Goal: Use online tool/utility: Utilize a website feature to perform a specific function

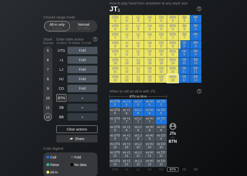
scroll to position [135, 0]
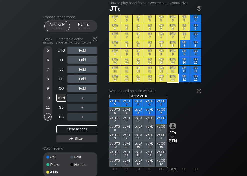
click at [64, 52] on div "UTG" at bounding box center [61, 51] width 10 height 8
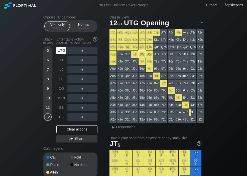
click at [112, 33] on div "AA" at bounding box center [112, 32] width 7 height 7
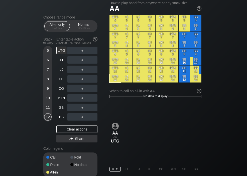
scroll to position [135, 0]
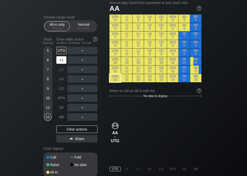
click at [60, 61] on div "+1" at bounding box center [61, 60] width 10 height 8
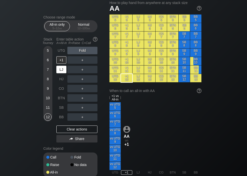
click at [59, 72] on div "LJ" at bounding box center [61, 70] width 10 height 8
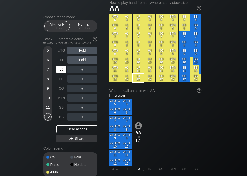
click at [61, 63] on div "+1" at bounding box center [61, 60] width 10 height 8
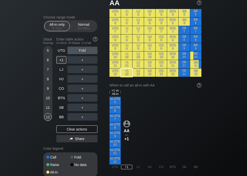
scroll to position [141, 0]
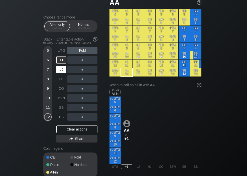
click at [60, 73] on div "LJ" at bounding box center [61, 70] width 10 height 8
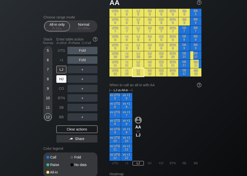
click at [61, 82] on div "HJ" at bounding box center [61, 79] width 10 height 8
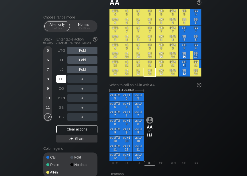
click at [60, 90] on div "CO" at bounding box center [61, 89] width 10 height 8
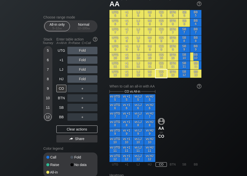
scroll to position [140, 0]
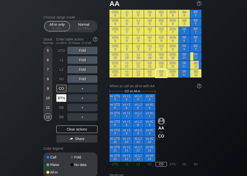
click at [61, 99] on div "BTN" at bounding box center [61, 98] width 10 height 8
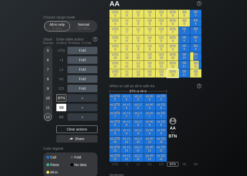
click at [61, 109] on div "SB" at bounding box center [61, 108] width 10 height 8
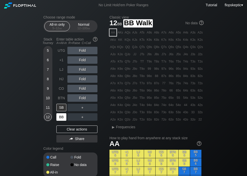
click at [60, 118] on div "BB" at bounding box center [61, 117] width 10 height 8
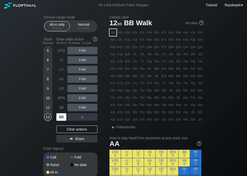
click at [119, 40] on div "KK" at bounding box center [120, 39] width 7 height 7
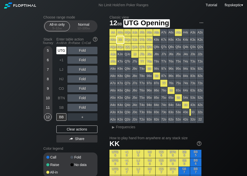
click at [60, 54] on div "UTG" at bounding box center [61, 51] width 10 height 8
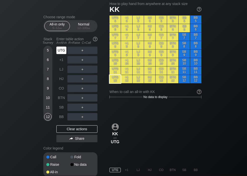
scroll to position [134, 0]
click at [59, 64] on div "+1" at bounding box center [61, 60] width 10 height 8
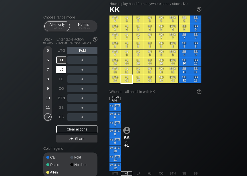
click at [60, 73] on div "LJ" at bounding box center [61, 70] width 10 height 8
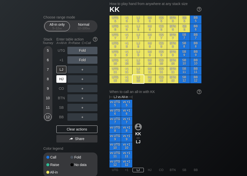
click at [60, 82] on div "HJ" at bounding box center [61, 79] width 10 height 8
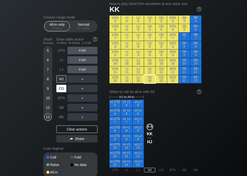
click at [59, 90] on div "CO" at bounding box center [61, 89] width 10 height 8
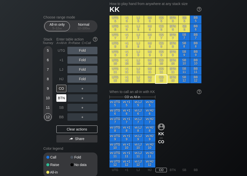
click at [59, 100] on div "BTN" at bounding box center [61, 98] width 10 height 8
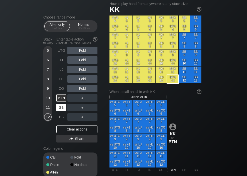
click at [60, 109] on div "SB" at bounding box center [61, 108] width 10 height 8
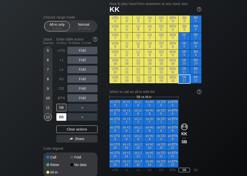
click at [61, 118] on div "BB" at bounding box center [61, 117] width 10 height 8
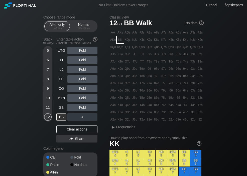
click at [127, 49] on div "QQ" at bounding box center [127, 47] width 7 height 7
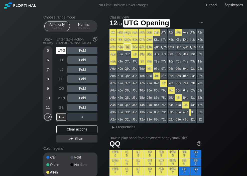
click at [64, 51] on div "UTG" at bounding box center [61, 51] width 10 height 8
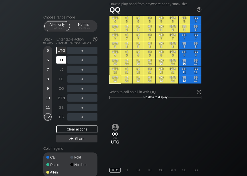
scroll to position [134, 0]
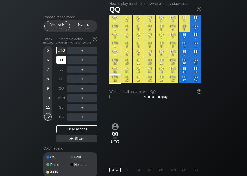
click at [61, 63] on div "+1" at bounding box center [61, 60] width 10 height 8
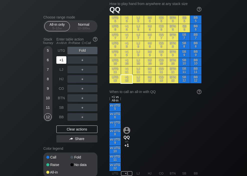
click at [60, 73] on div "LJ" at bounding box center [61, 70] width 10 height 8
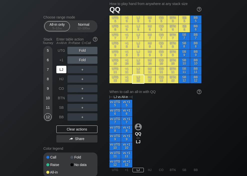
click at [59, 82] on div "HJ" at bounding box center [61, 79] width 10 height 8
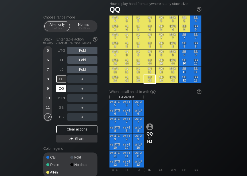
click at [60, 91] on div "CO" at bounding box center [61, 89] width 10 height 8
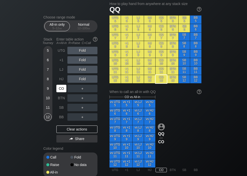
click at [59, 102] on div "BTN" at bounding box center [61, 98] width 10 height 8
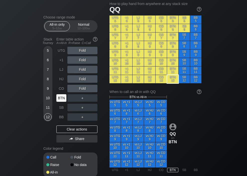
click at [60, 110] on div "SB" at bounding box center [61, 108] width 10 height 8
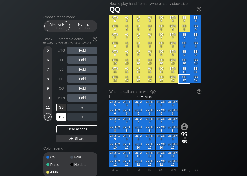
click at [60, 119] on div "BB" at bounding box center [61, 117] width 10 height 8
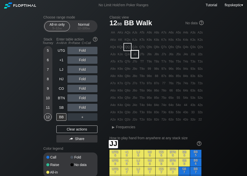
click at [135, 54] on div "JJ" at bounding box center [134, 54] width 7 height 7
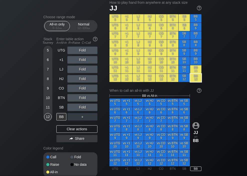
scroll to position [136, 0]
click at [60, 51] on div "UTG" at bounding box center [61, 51] width 10 height 8
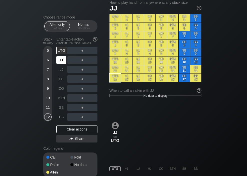
click at [59, 63] on div "+1" at bounding box center [61, 60] width 10 height 8
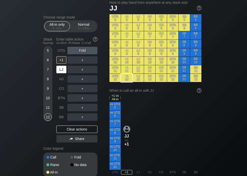
click at [59, 72] on div "LJ" at bounding box center [61, 70] width 10 height 8
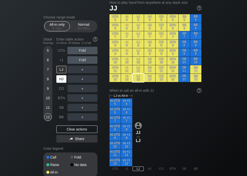
click at [60, 81] on div "HJ" at bounding box center [61, 79] width 10 height 8
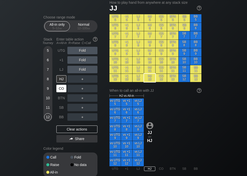
click at [60, 91] on div "CO" at bounding box center [61, 89] width 10 height 8
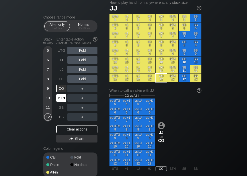
click at [60, 100] on div "BTN" at bounding box center [61, 98] width 10 height 8
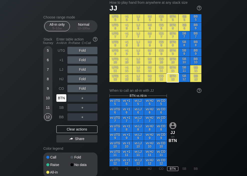
click at [59, 110] on div "SB" at bounding box center [61, 108] width 10 height 8
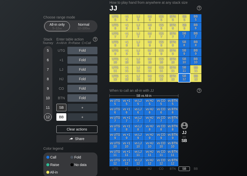
click at [60, 118] on div "BB" at bounding box center [61, 117] width 10 height 8
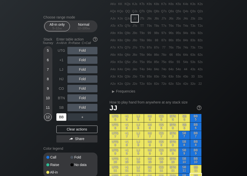
scroll to position [33, 0]
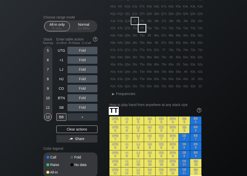
click at [141, 30] on div "TT" at bounding box center [141, 28] width 7 height 7
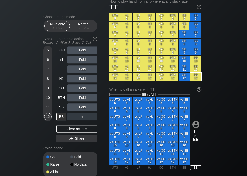
scroll to position [137, 0]
click at [60, 50] on div "UTG" at bounding box center [61, 51] width 10 height 8
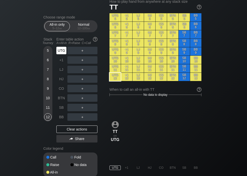
click at [61, 62] on div "+1" at bounding box center [61, 60] width 10 height 8
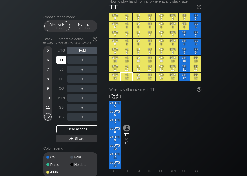
click at [60, 72] on div "LJ" at bounding box center [61, 70] width 10 height 8
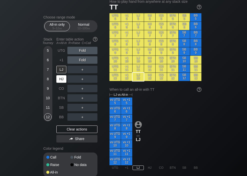
click at [61, 81] on div "HJ" at bounding box center [61, 79] width 10 height 8
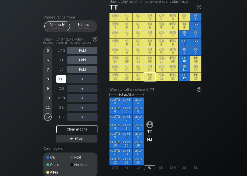
click at [60, 92] on div "CO" at bounding box center [61, 89] width 10 height 8
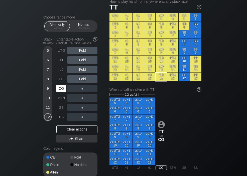
click at [61, 101] on div "BTN" at bounding box center [61, 98] width 10 height 8
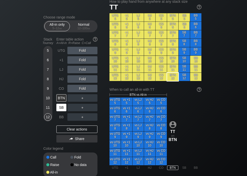
click at [63, 110] on div "SB" at bounding box center [61, 108] width 10 height 8
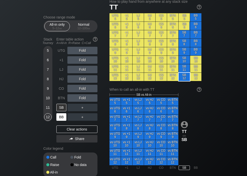
click at [60, 118] on div "BB" at bounding box center [61, 117] width 10 height 8
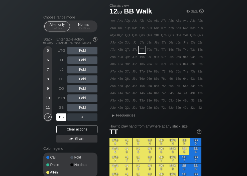
scroll to position [11, 0]
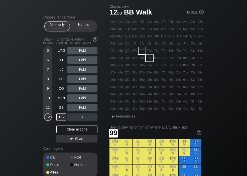
click at [147, 58] on div "99" at bounding box center [149, 58] width 7 height 7
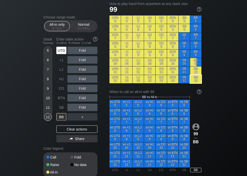
scroll to position [135, 0]
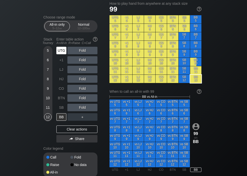
click at [63, 53] on div "UTG" at bounding box center [61, 51] width 10 height 8
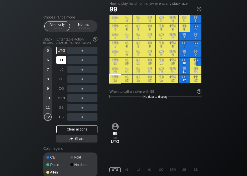
click at [60, 63] on div "+1" at bounding box center [61, 60] width 10 height 8
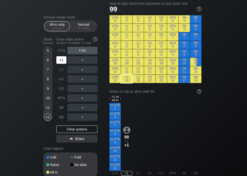
click at [63, 71] on div "LJ" at bounding box center [61, 70] width 10 height 8
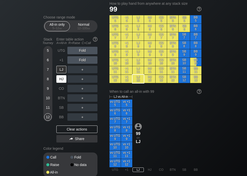
click at [60, 82] on div "HJ" at bounding box center [61, 79] width 10 height 8
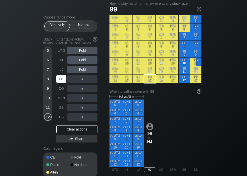
click at [61, 92] on div "CO" at bounding box center [61, 89] width 10 height 8
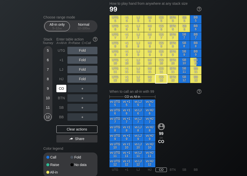
click at [60, 102] on div "BTN" at bounding box center [61, 98] width 10 height 8
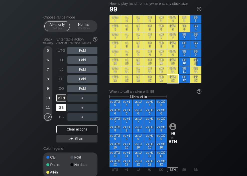
click at [59, 111] on div "SB" at bounding box center [61, 108] width 10 height 8
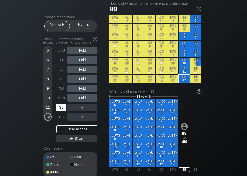
click at [56, 119] on div "Stack Tourney Enter table action A=All-in R=Raise C=Call 5 6 7 8 [PHONE_NUMBER]…" at bounding box center [70, 89] width 54 height 109
click at [60, 121] on div "BB" at bounding box center [61, 117] width 10 height 8
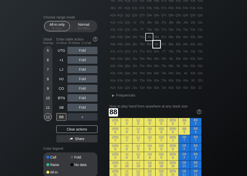
scroll to position [32, 0]
click at [157, 44] on div "88" at bounding box center [156, 44] width 7 height 7
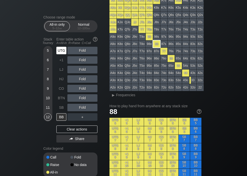
click at [62, 53] on div "UTG" at bounding box center [61, 51] width 10 height 8
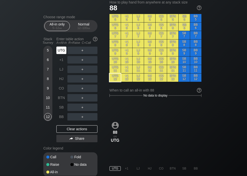
scroll to position [136, 0]
click at [60, 63] on div "+1" at bounding box center [61, 60] width 10 height 8
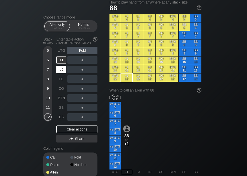
click at [60, 71] on div "LJ" at bounding box center [61, 70] width 10 height 8
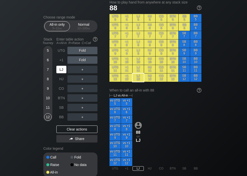
click at [60, 80] on div "HJ" at bounding box center [61, 79] width 10 height 8
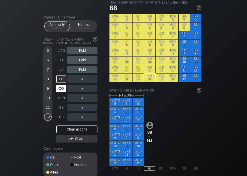
click at [60, 90] on div "CO" at bounding box center [61, 89] width 10 height 8
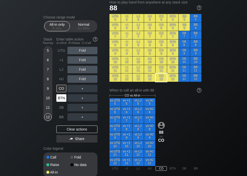
click at [61, 100] on div "BTN" at bounding box center [61, 98] width 10 height 8
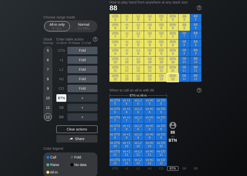
click at [59, 109] on div "SB" at bounding box center [61, 108] width 10 height 8
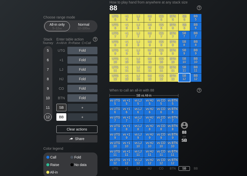
click at [60, 119] on div "BB" at bounding box center [61, 117] width 10 height 8
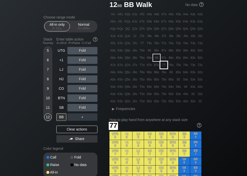
scroll to position [18, 0]
click at [164, 65] on div "77" at bounding box center [163, 65] width 7 height 7
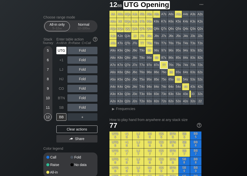
click at [62, 53] on div "UTG" at bounding box center [61, 51] width 10 height 8
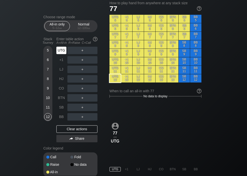
scroll to position [135, 0]
click at [59, 62] on div "+1" at bounding box center [61, 60] width 10 height 8
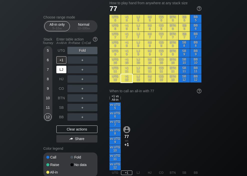
click at [59, 70] on div "LJ" at bounding box center [61, 70] width 10 height 8
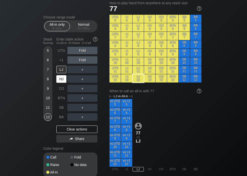
click at [60, 81] on div "HJ" at bounding box center [61, 79] width 10 height 8
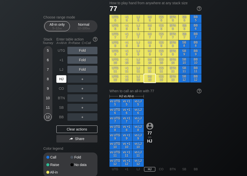
click at [60, 88] on div "CO" at bounding box center [61, 89] width 10 height 8
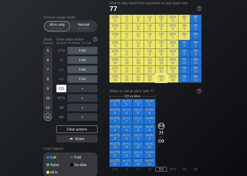
click at [62, 99] on div "BTN" at bounding box center [61, 98] width 10 height 8
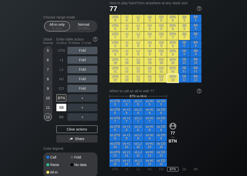
click at [61, 109] on div "SB" at bounding box center [61, 108] width 10 height 8
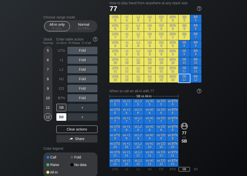
click at [59, 116] on div "BB" at bounding box center [61, 117] width 10 height 8
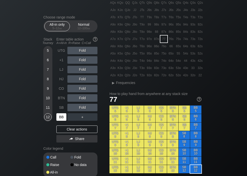
scroll to position [44, 0]
click at [171, 46] on div "66" at bounding box center [170, 46] width 7 height 7
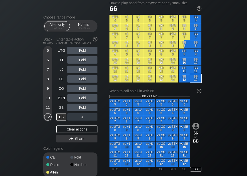
scroll to position [135, 0]
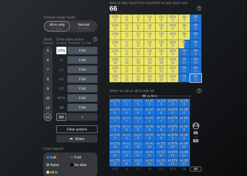
click at [62, 53] on div "UTG" at bounding box center [61, 51] width 10 height 8
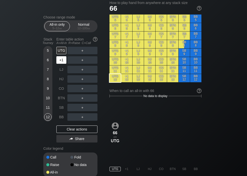
click at [60, 62] on div "+1" at bounding box center [61, 60] width 10 height 8
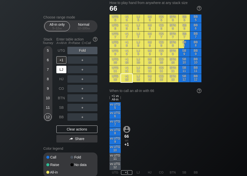
click at [59, 70] on div "LJ" at bounding box center [61, 70] width 10 height 8
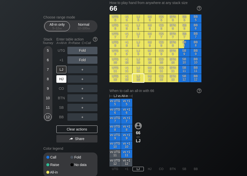
click at [61, 80] on div "HJ" at bounding box center [61, 79] width 10 height 8
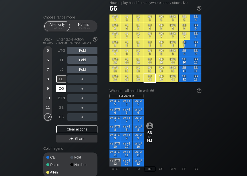
click at [61, 87] on div "CO" at bounding box center [61, 89] width 11 height 10
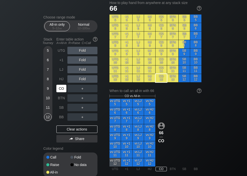
click at [61, 98] on div "BTN" at bounding box center [61, 98] width 10 height 8
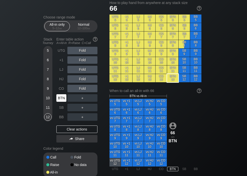
click at [62, 109] on div "SB" at bounding box center [61, 108] width 10 height 8
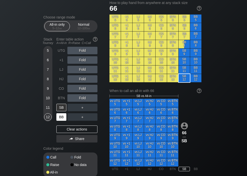
click at [60, 116] on div "BB" at bounding box center [61, 117] width 10 height 8
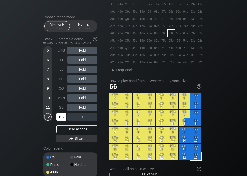
scroll to position [56, 0]
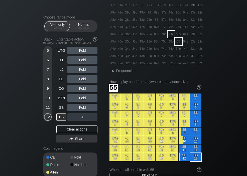
click at [178, 44] on div "55" at bounding box center [178, 41] width 7 height 7
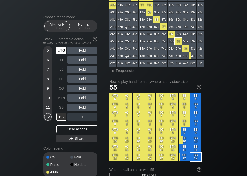
click at [62, 53] on div "UTG" at bounding box center [61, 51] width 10 height 8
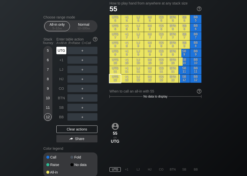
scroll to position [135, 0]
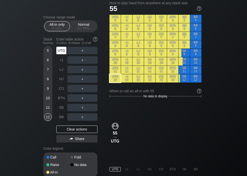
click at [59, 62] on div "+1" at bounding box center [61, 60] width 10 height 8
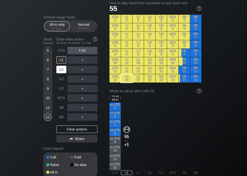
click at [60, 69] on div "LJ" at bounding box center [61, 70] width 10 height 8
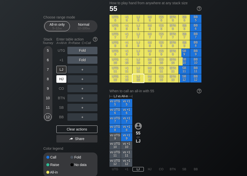
click at [60, 79] on div "HJ" at bounding box center [61, 79] width 10 height 8
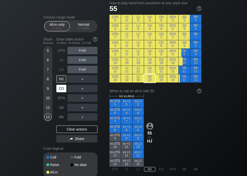
click at [60, 88] on div "CO" at bounding box center [61, 89] width 10 height 8
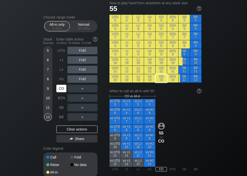
click at [62, 99] on div "BTN" at bounding box center [61, 98] width 10 height 8
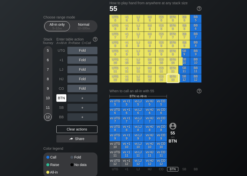
click at [60, 109] on div "SB" at bounding box center [61, 108] width 10 height 8
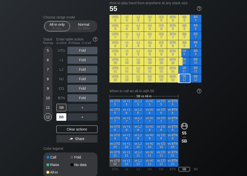
click at [61, 119] on div "BB" at bounding box center [61, 117] width 10 height 8
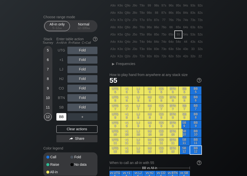
scroll to position [63, 0]
click at [187, 43] on div "44" at bounding box center [185, 41] width 7 height 7
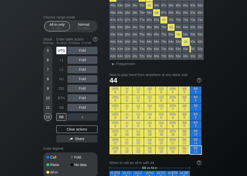
click at [62, 53] on div "UTG" at bounding box center [61, 51] width 10 height 8
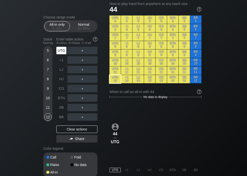
scroll to position [135, 0]
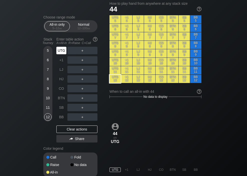
click at [60, 62] on div "+1" at bounding box center [61, 60] width 10 height 8
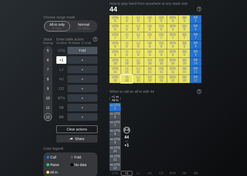
click at [61, 71] on div "LJ" at bounding box center [61, 70] width 10 height 8
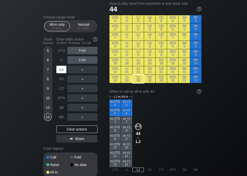
click at [61, 81] on div "HJ" at bounding box center [61, 79] width 10 height 8
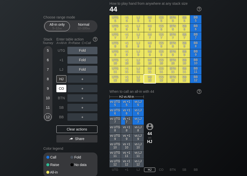
click at [61, 89] on div "CO" at bounding box center [61, 89] width 10 height 8
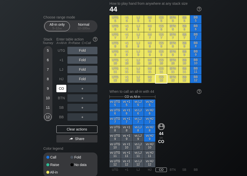
click at [61, 100] on div "BTN" at bounding box center [61, 98] width 10 height 8
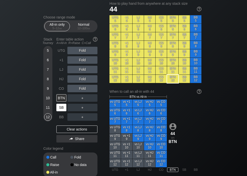
click at [59, 111] on div "SB" at bounding box center [61, 108] width 10 height 8
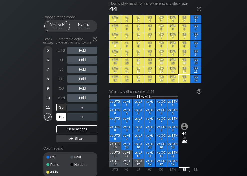
click at [60, 116] on div "BB" at bounding box center [61, 117] width 10 height 8
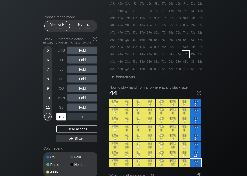
scroll to position [51, 0]
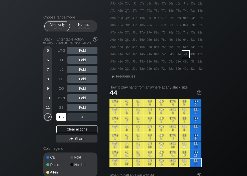
click at [194, 62] on div "33" at bounding box center [192, 61] width 7 height 7
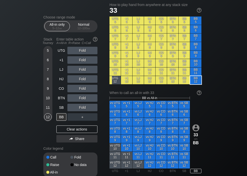
scroll to position [134, 0]
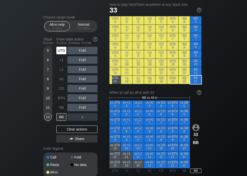
click at [59, 50] on div "UTG" at bounding box center [61, 51] width 10 height 8
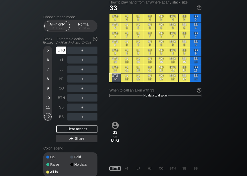
scroll to position [136, 0]
click at [60, 61] on div "+1" at bounding box center [61, 60] width 10 height 8
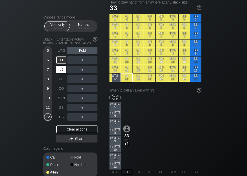
click at [60, 70] on div "LJ" at bounding box center [61, 70] width 10 height 8
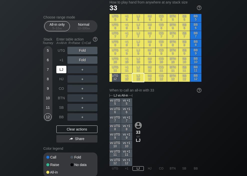
click at [60, 79] on div "HJ" at bounding box center [61, 79] width 10 height 8
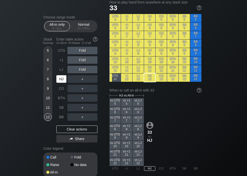
click at [61, 88] on div "CO" at bounding box center [61, 89] width 10 height 8
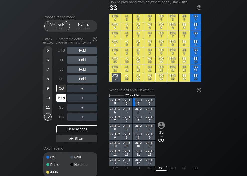
click at [61, 98] on div "BTN" at bounding box center [61, 98] width 10 height 8
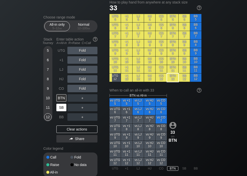
click at [61, 107] on div "SB" at bounding box center [61, 108] width 10 height 8
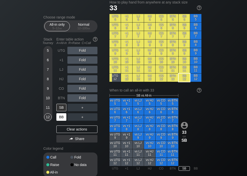
click at [60, 117] on div "BB" at bounding box center [61, 117] width 10 height 8
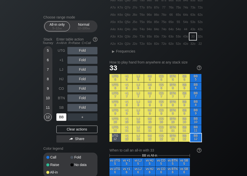
scroll to position [75, 0]
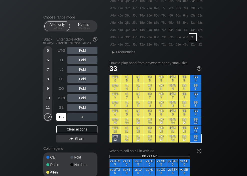
click at [201, 43] on div "22" at bounding box center [199, 44] width 7 height 7
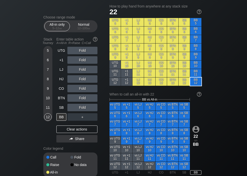
scroll to position [132, 0]
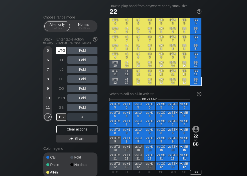
click at [62, 51] on div "UTG" at bounding box center [61, 51] width 10 height 8
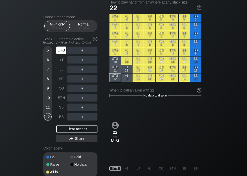
scroll to position [136, 0]
click at [58, 61] on div "+1" at bounding box center [61, 60] width 10 height 8
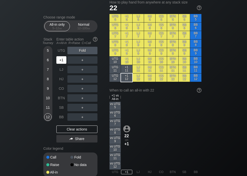
click at [60, 70] on div "LJ" at bounding box center [61, 70] width 10 height 8
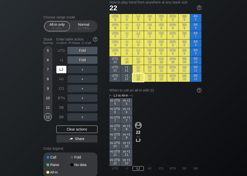
click at [59, 79] on div "HJ" at bounding box center [61, 79] width 10 height 8
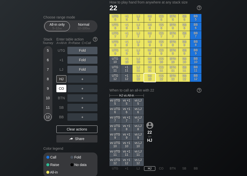
click at [60, 89] on div "CO" at bounding box center [61, 89] width 10 height 8
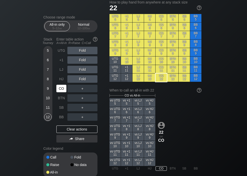
click at [60, 97] on div "BTN" at bounding box center [61, 98] width 10 height 8
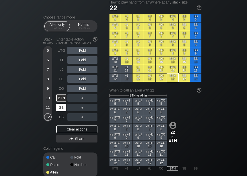
click at [61, 108] on div "SB" at bounding box center [61, 108] width 10 height 8
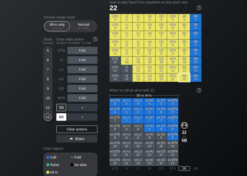
click at [60, 118] on div "BB" at bounding box center [61, 117] width 10 height 8
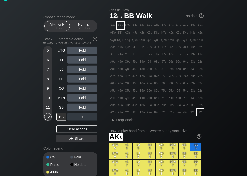
scroll to position [7, 0]
click at [120, 26] on div "AKs" at bounding box center [120, 25] width 7 height 7
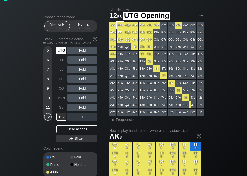
click at [61, 51] on div "UTG" at bounding box center [61, 51] width 10 height 8
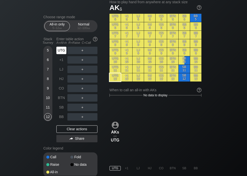
scroll to position [136, 0]
